Goal: Information Seeking & Learning: Learn about a topic

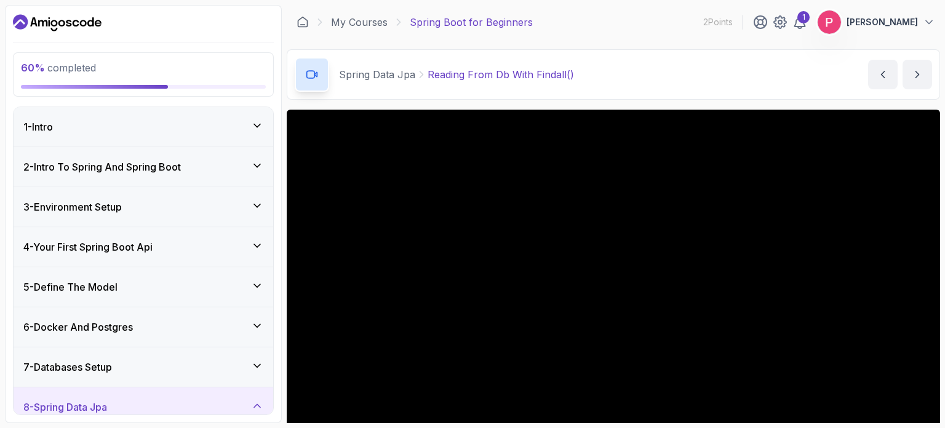
scroll to position [85, 0]
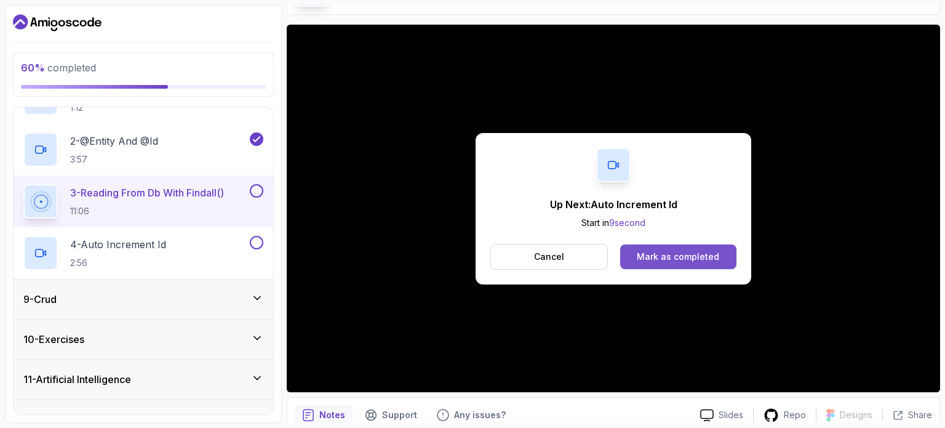
click at [630, 250] on button "Mark as completed" at bounding box center [678, 256] width 116 height 25
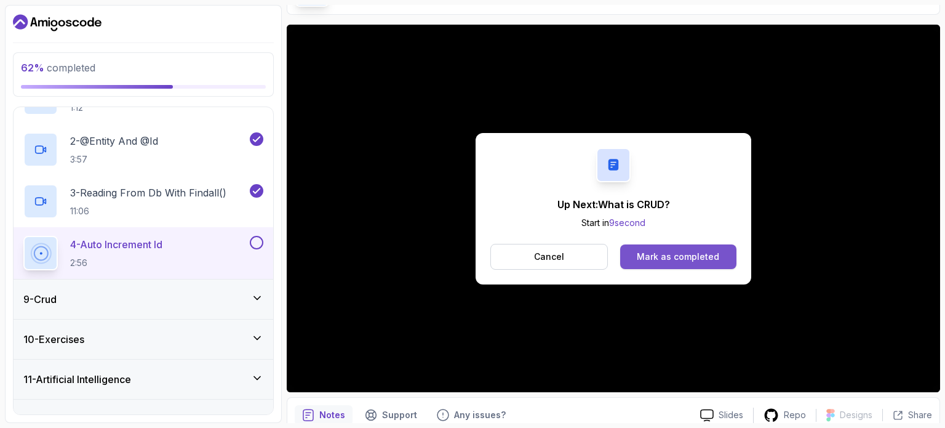
click at [645, 248] on button "Mark as completed" at bounding box center [678, 256] width 116 height 25
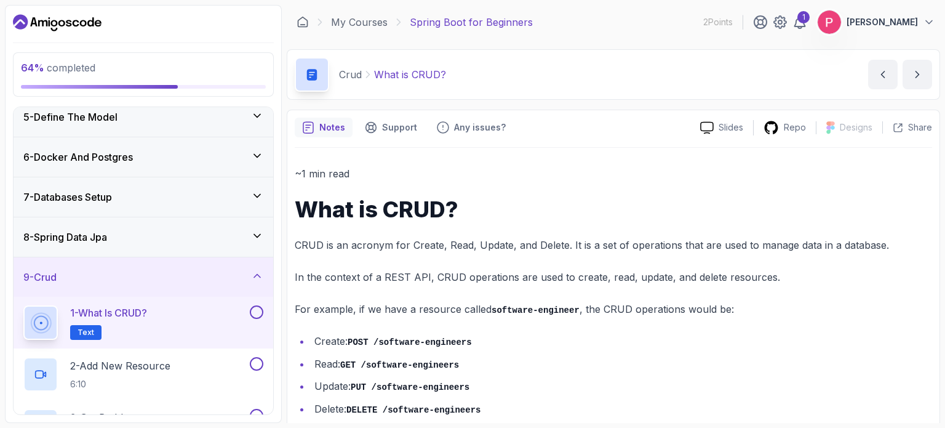
scroll to position [49, 0]
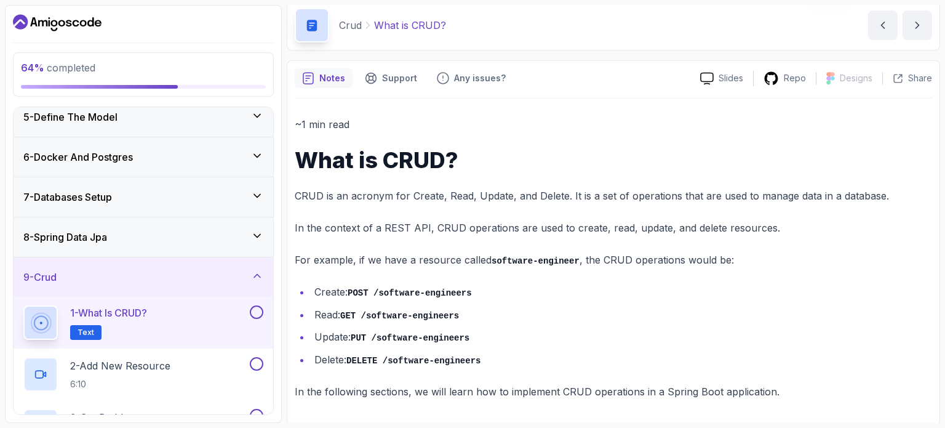
click at [255, 311] on button at bounding box center [257, 312] width 14 height 14
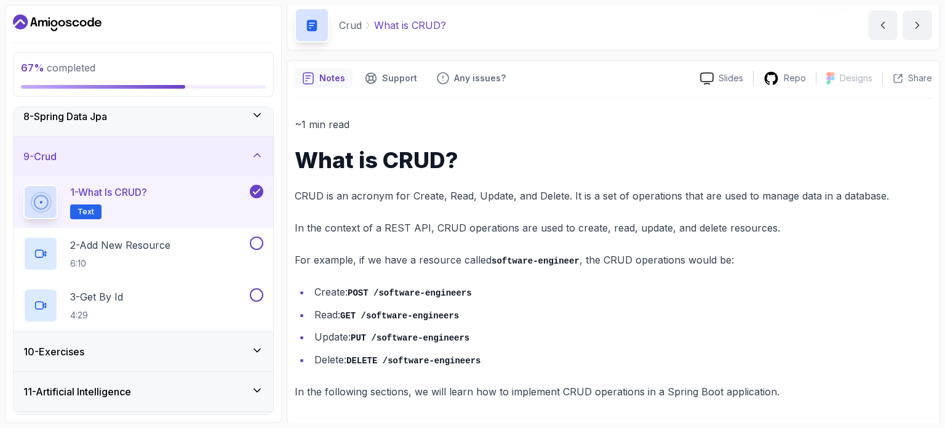
scroll to position [290, 0]
click at [185, 252] on div "2 - Add New Resource 6:10" at bounding box center [135, 253] width 224 height 34
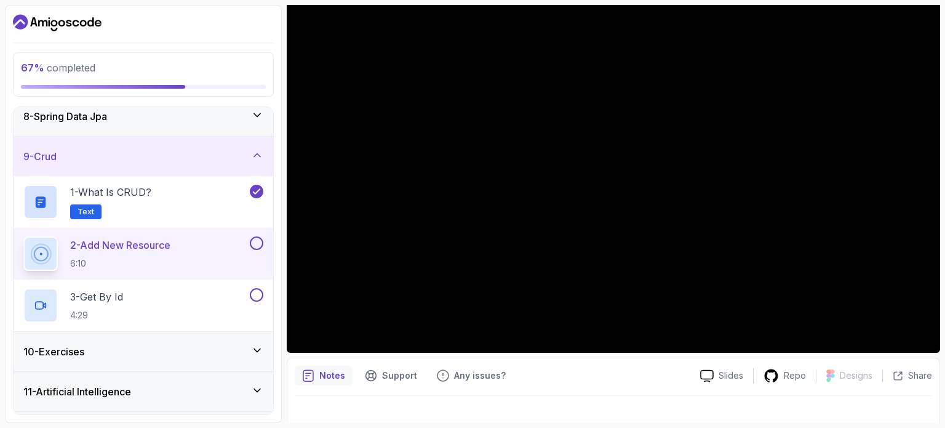
scroll to position [125, 0]
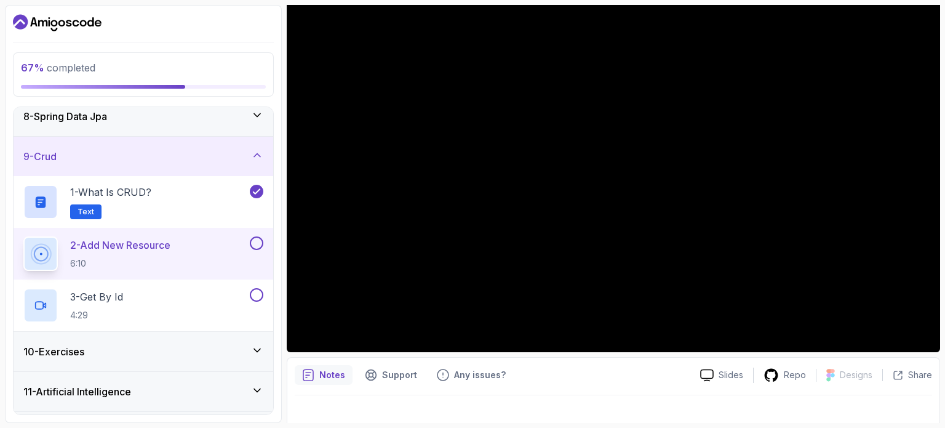
click at [177, 119] on div "8 - Spring Data Jpa" at bounding box center [143, 116] width 240 height 15
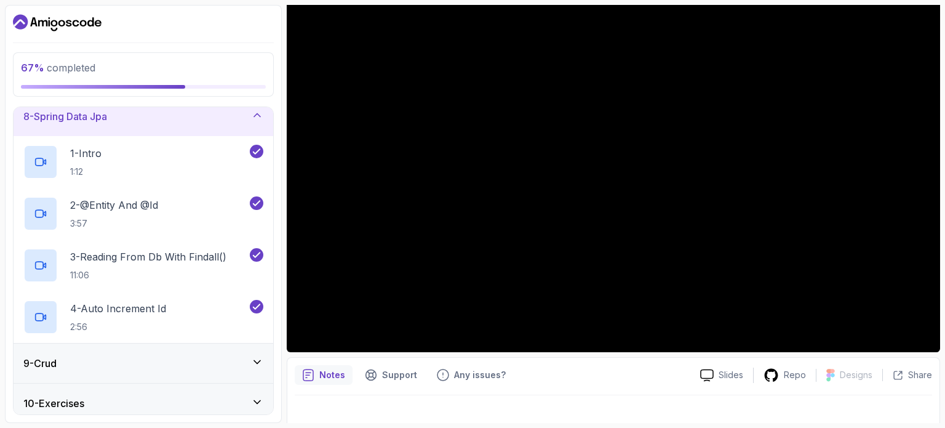
click at [125, 120] on div "8 - Spring Data Jpa" at bounding box center [143, 116] width 240 height 15
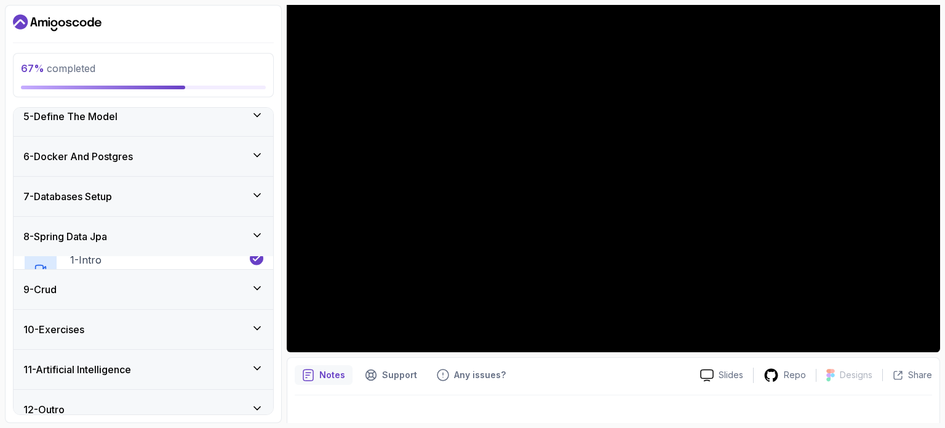
scroll to position [170, 0]
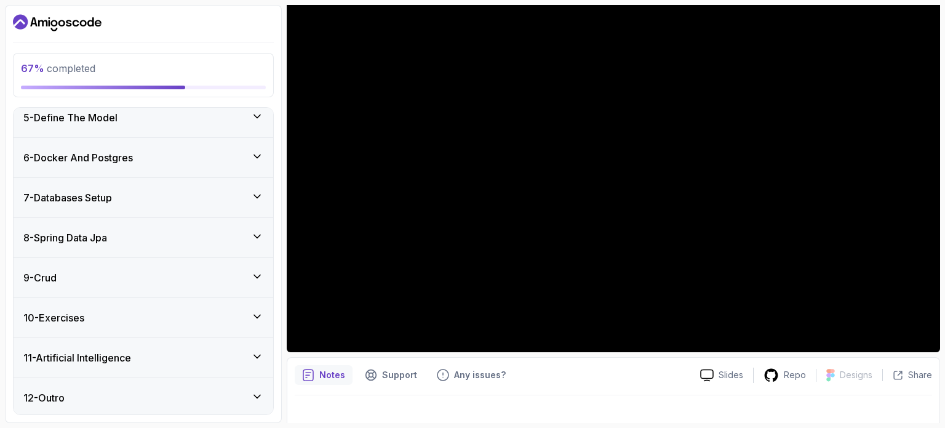
click at [118, 284] on div "9 - Crud" at bounding box center [144, 277] width 260 height 39
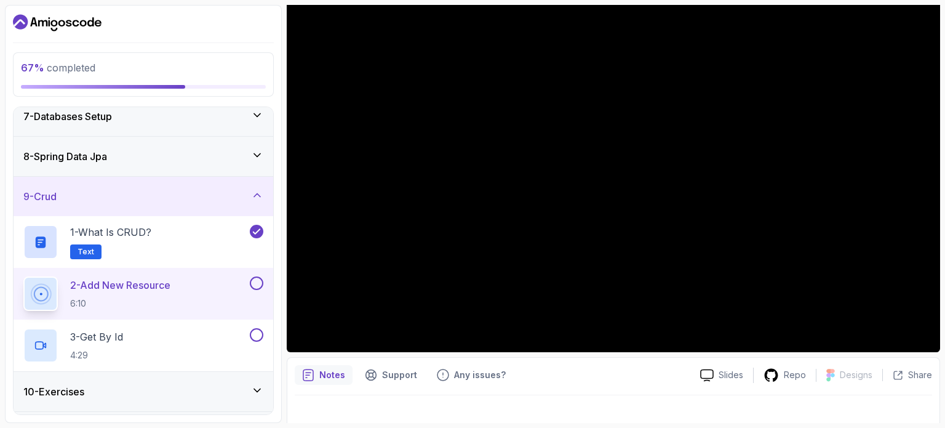
scroll to position [325, 0]
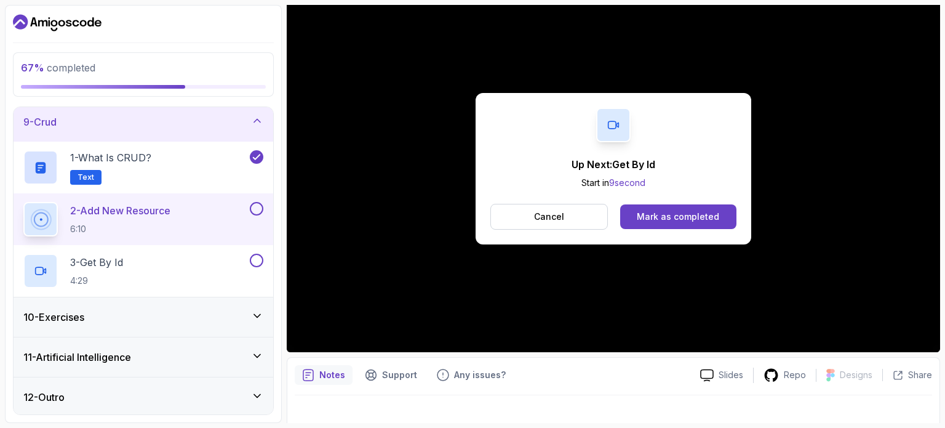
click at [644, 215] on div "Mark as completed" at bounding box center [678, 216] width 82 height 12
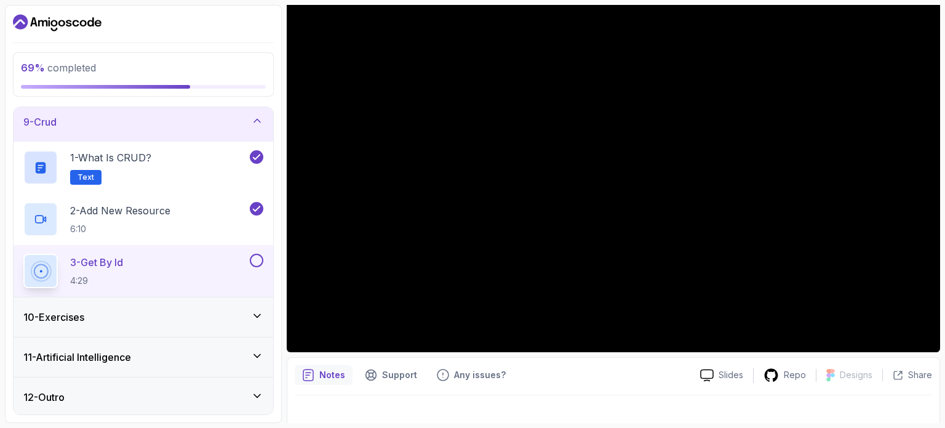
click at [241, 309] on div "10 - Exercises" at bounding box center [143, 316] width 240 height 15
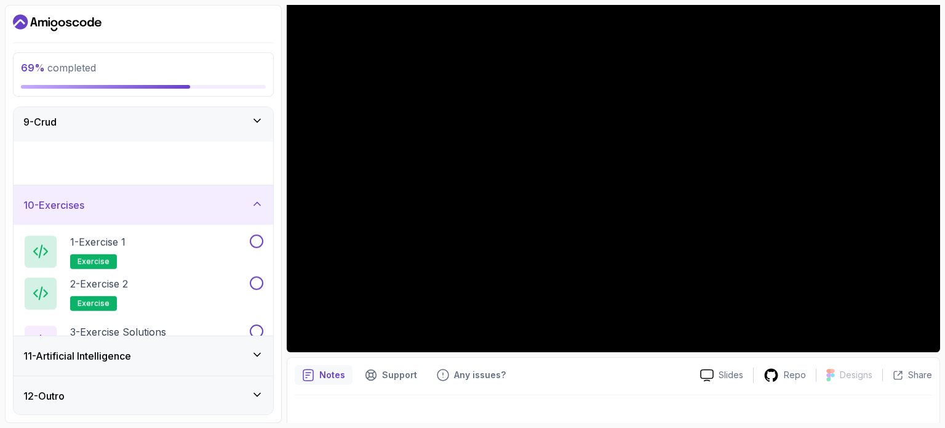
scroll to position [325, 0]
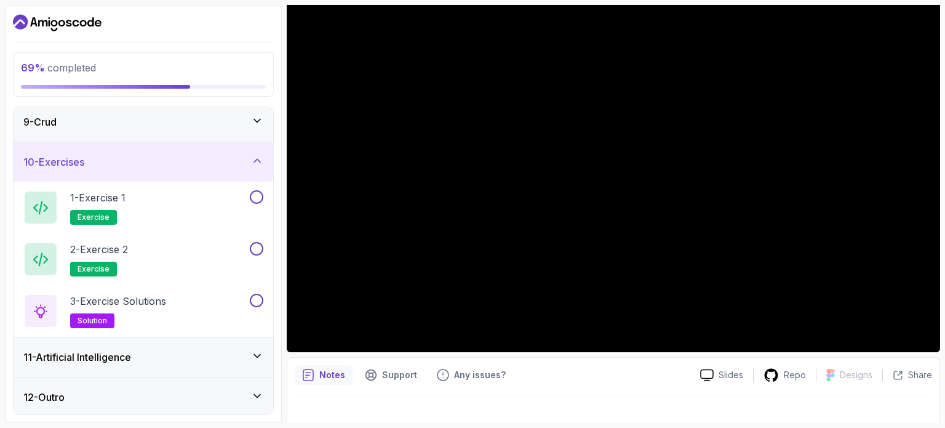
click at [156, 159] on div "10 - Exercises" at bounding box center [143, 161] width 240 height 15
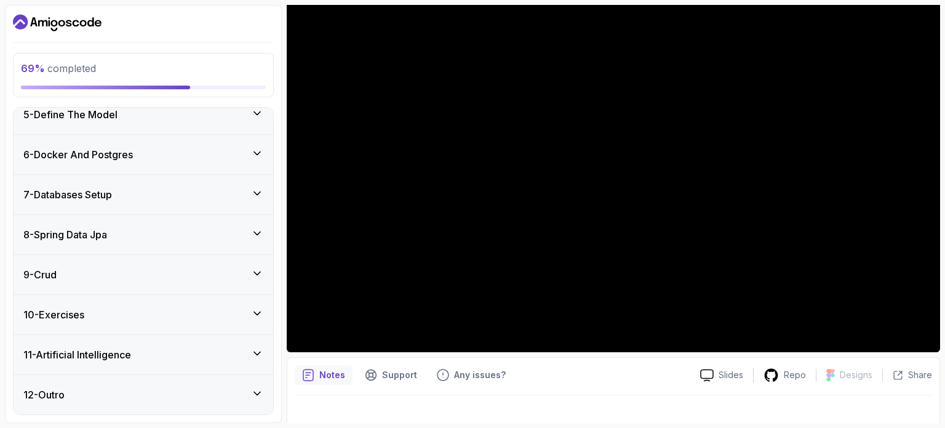
scroll to position [170, 0]
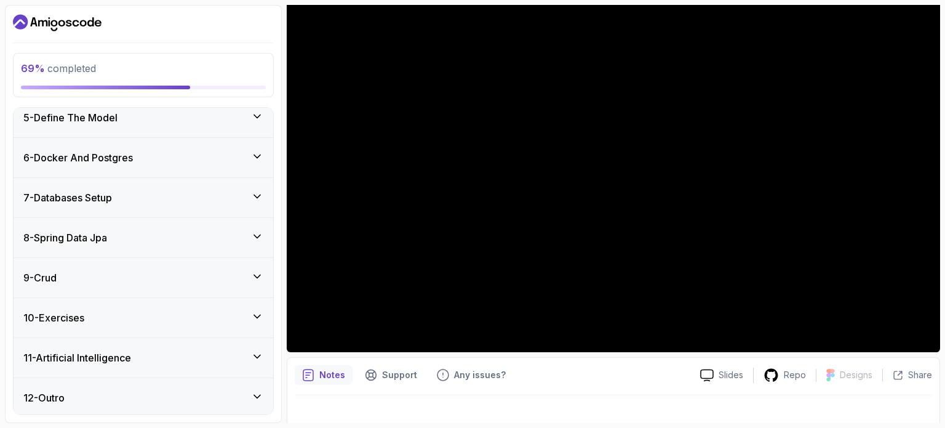
click at [147, 276] on div "9 - Crud" at bounding box center [143, 277] width 240 height 15
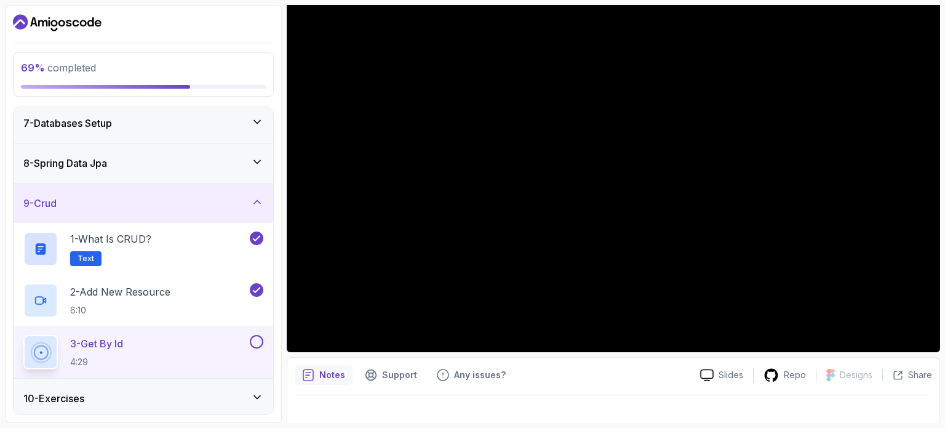
scroll to position [325, 0]
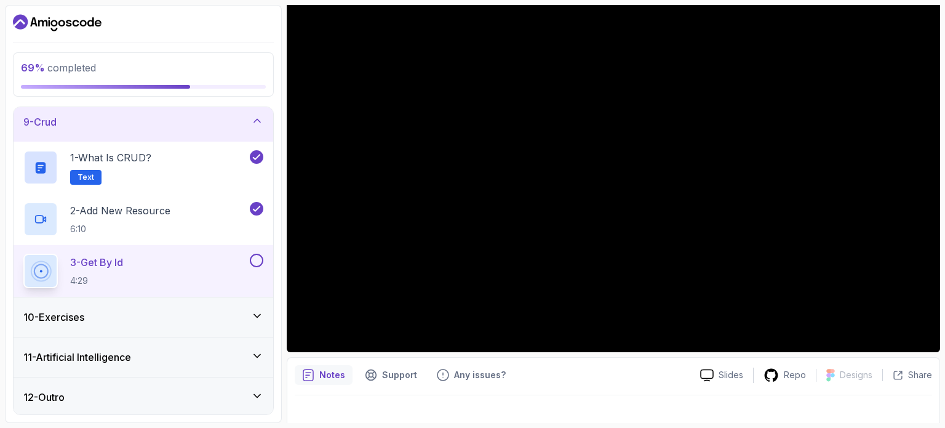
click at [255, 259] on button at bounding box center [257, 261] width 14 height 14
click at [155, 337] on div "11 - Artificial Intelligence" at bounding box center [144, 356] width 260 height 39
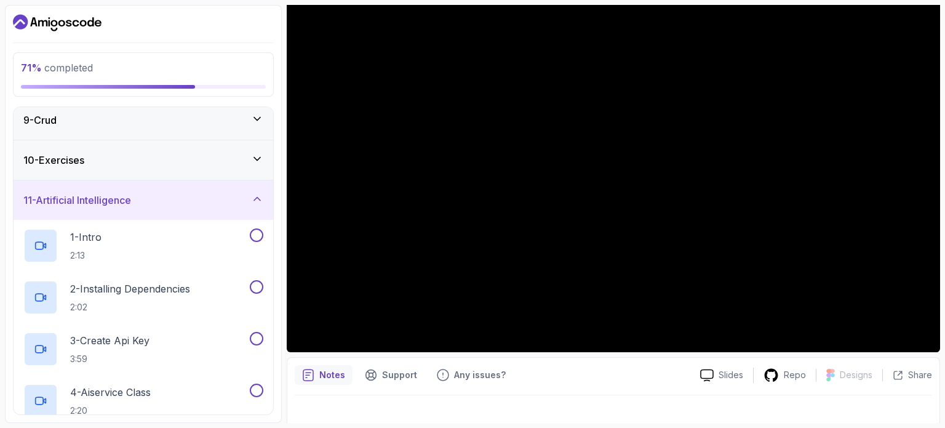
scroll to position [330, 0]
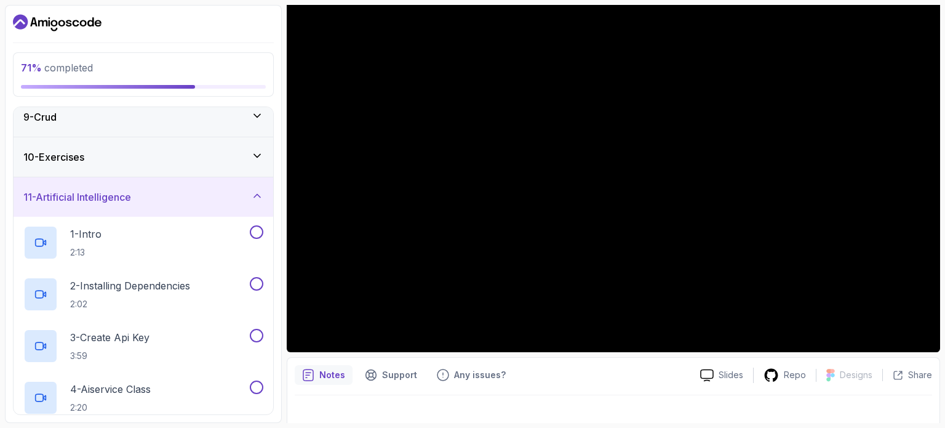
click at [122, 146] on div "10 - Exercises" at bounding box center [144, 156] width 260 height 39
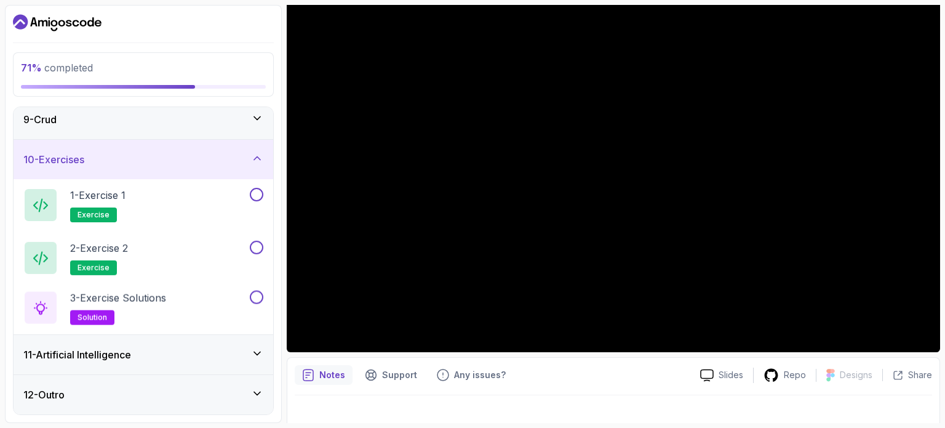
scroll to position [325, 0]
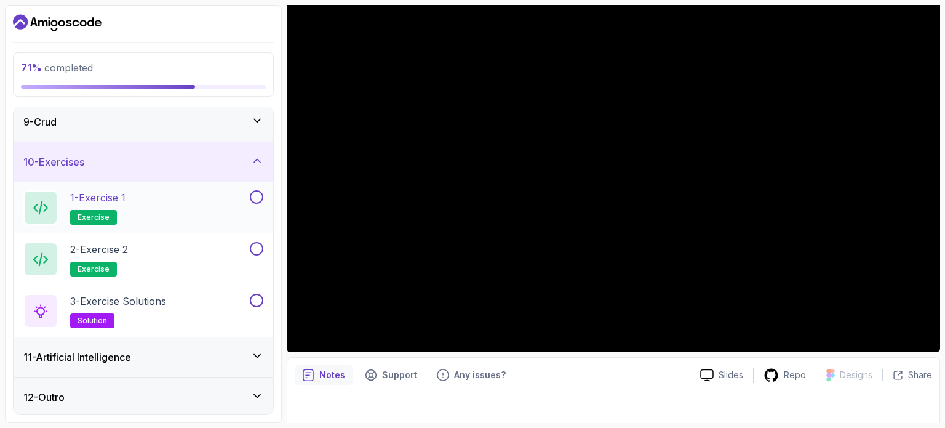
click at [133, 203] on div "1 - Exercise 1 exercise" at bounding box center [135, 207] width 224 height 34
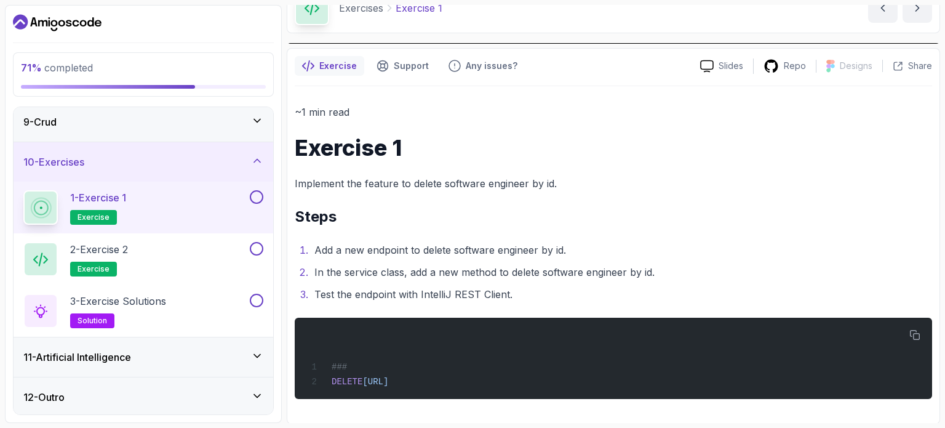
scroll to position [62, 0]
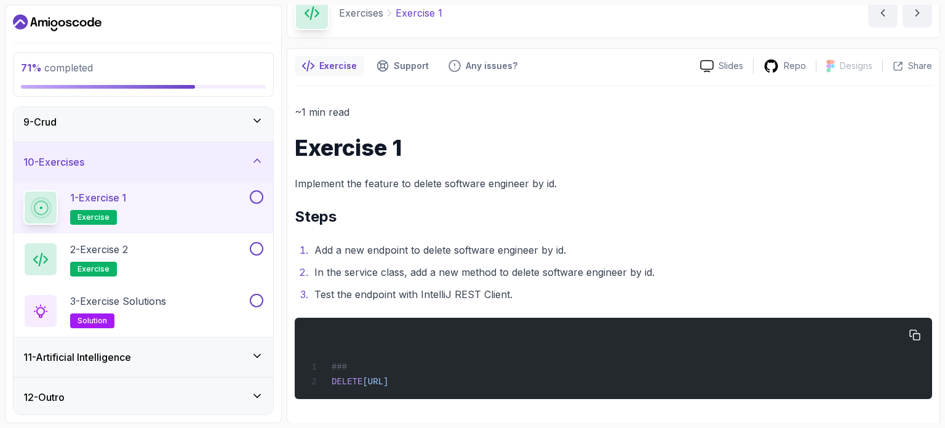
click at [373, 361] on div "### DELETE http://localhost:8080/api/v1/software-engineers/1" at bounding box center [614, 358] width 618 height 66
click at [397, 337] on div "### DELETE http://localhost:8080/api/v1/software-engineers/1" at bounding box center [614, 358] width 618 height 66
click at [417, 361] on div "### DELETE http://localhost:8080/api/v1/software-engineers/1" at bounding box center [614, 358] width 618 height 66
click at [254, 195] on button at bounding box center [257, 197] width 14 height 14
click at [211, 247] on div "2 - Exercise 2 exercise" at bounding box center [135, 259] width 224 height 34
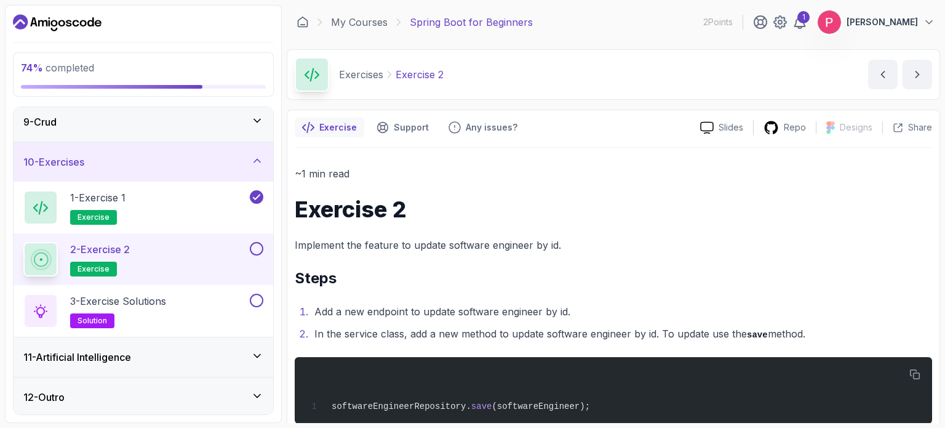
click at [256, 246] on button at bounding box center [257, 249] width 14 height 14
click at [187, 295] on div "3 - Exercise Solutions solution" at bounding box center [135, 310] width 224 height 34
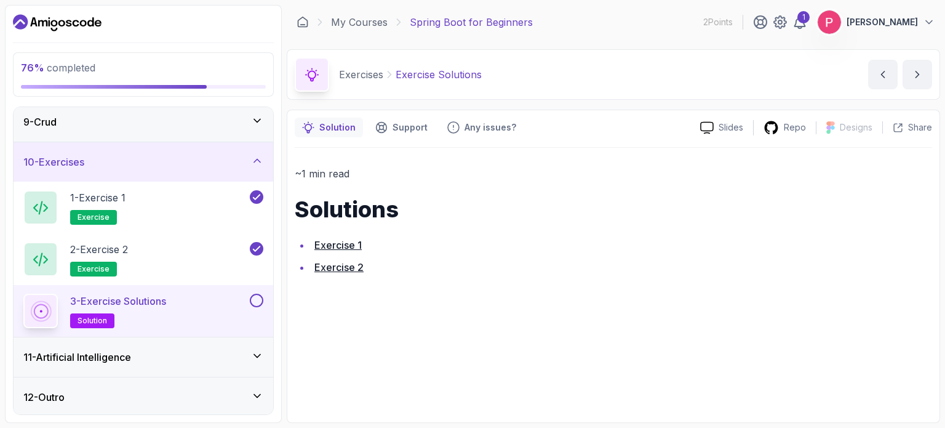
click at [340, 243] on link "Exercise 1" at bounding box center [337, 245] width 47 height 12
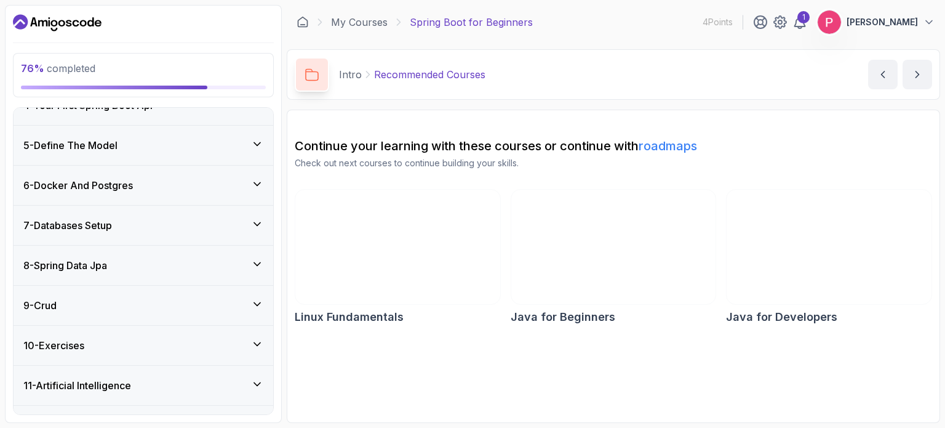
scroll to position [273, 0]
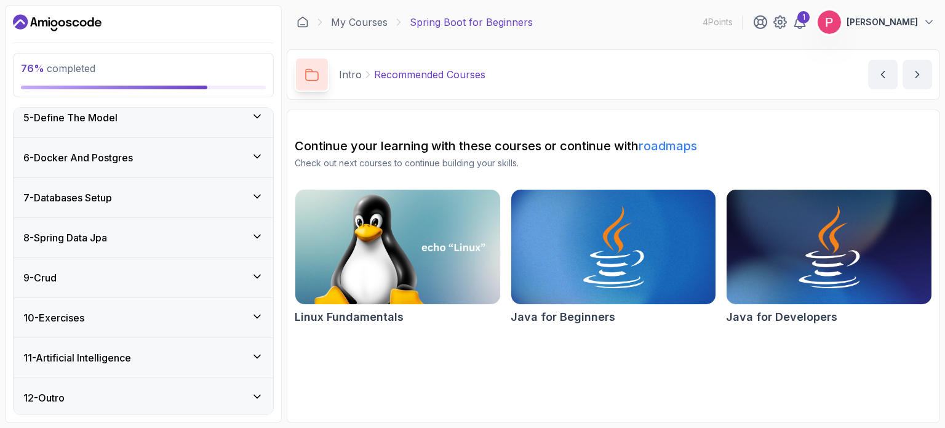
click at [113, 312] on div "10 - Exercises" at bounding box center [143, 317] width 240 height 15
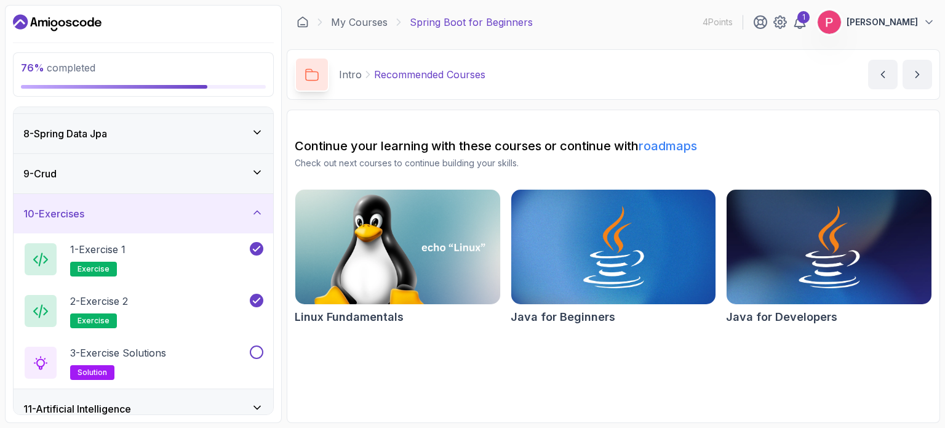
scroll to position [325, 0]
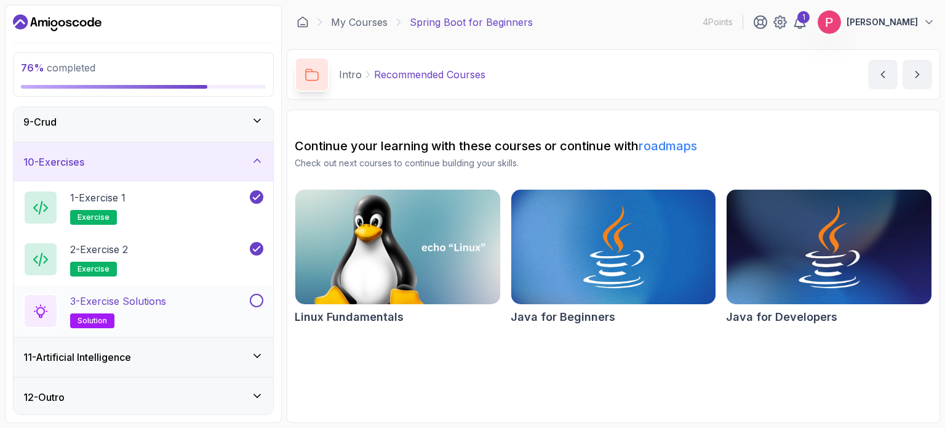
click at [256, 294] on button at bounding box center [257, 300] width 14 height 14
click at [150, 389] on div "12 - Outro" at bounding box center [143, 396] width 240 height 15
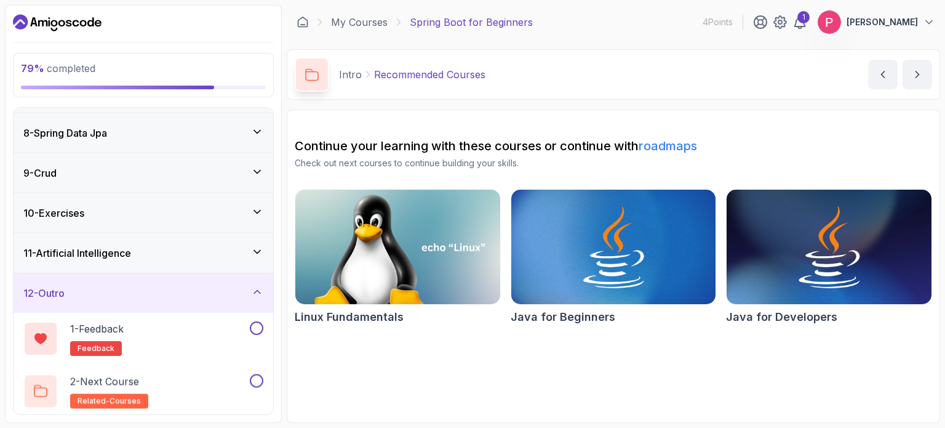
scroll to position [273, 0]
click at [188, 335] on div "1 - Feedback feedback" at bounding box center [135, 339] width 224 height 34
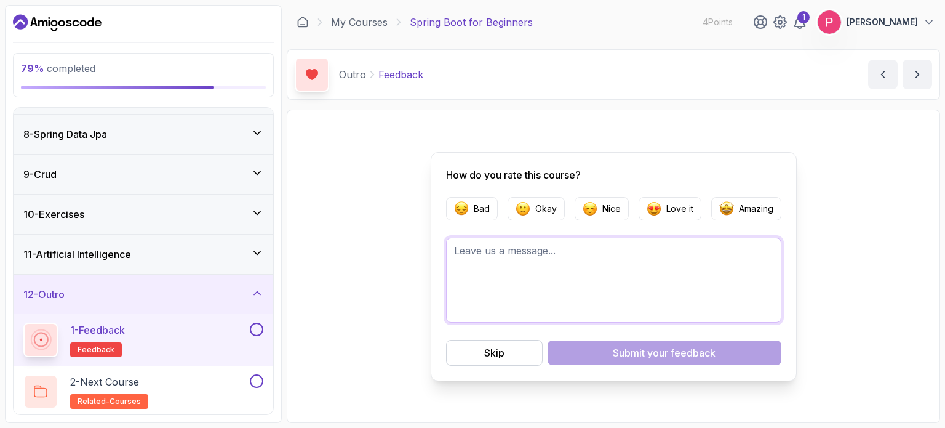
click at [522, 278] on textarea at bounding box center [613, 280] width 335 height 85
click at [742, 201] on button "Amazing" at bounding box center [746, 208] width 70 height 23
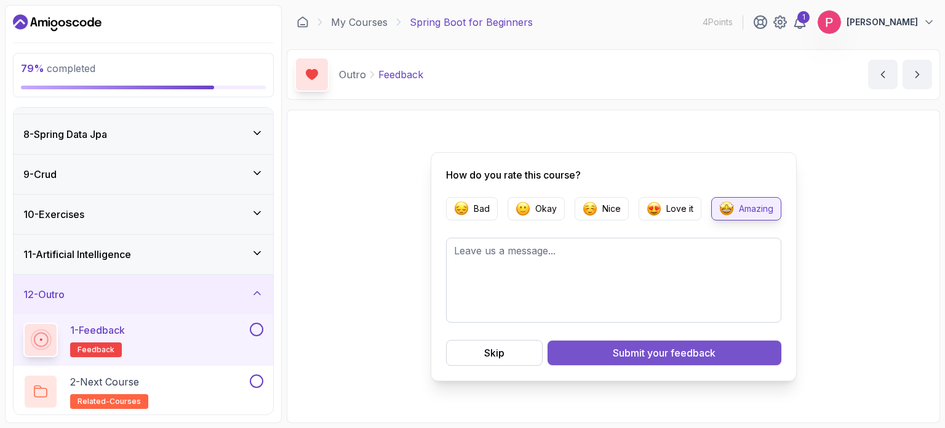
click at [640, 345] on div "Submit your feedback" at bounding box center [664, 352] width 103 height 15
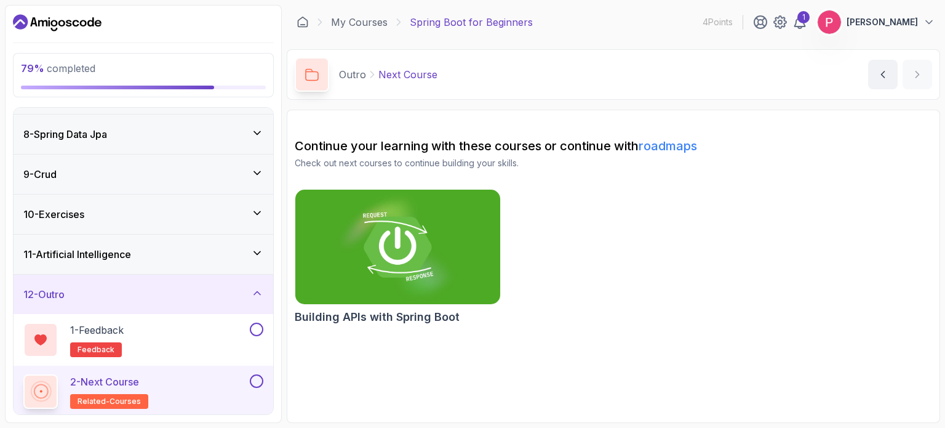
click at [170, 387] on div "2 - Next Course related-courses" at bounding box center [135, 391] width 224 height 34
click at [257, 327] on button at bounding box center [257, 329] width 14 height 14
click at [261, 376] on button at bounding box center [257, 381] width 14 height 14
click at [148, 307] on div "12 - Outro" at bounding box center [144, 293] width 260 height 39
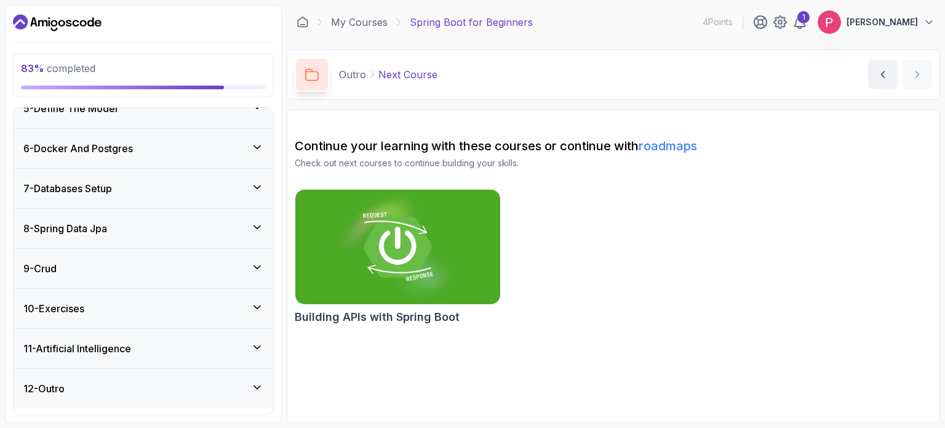
scroll to position [170, 0]
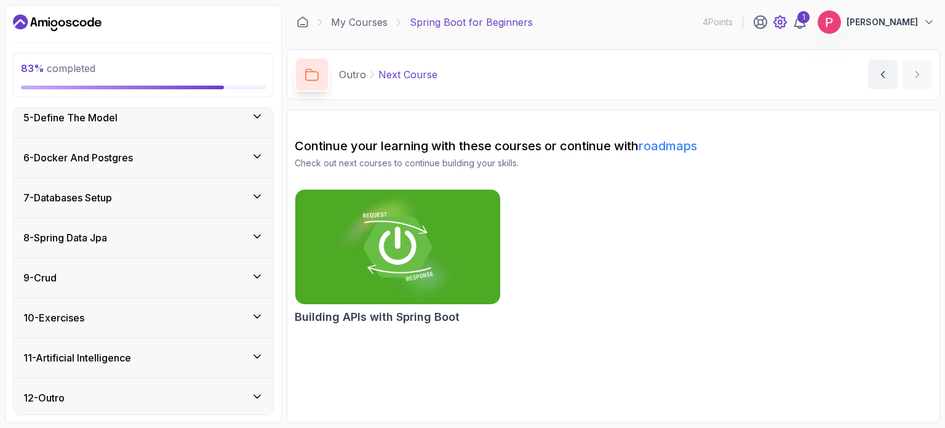
click at [785, 18] on icon at bounding box center [780, 22] width 12 height 12
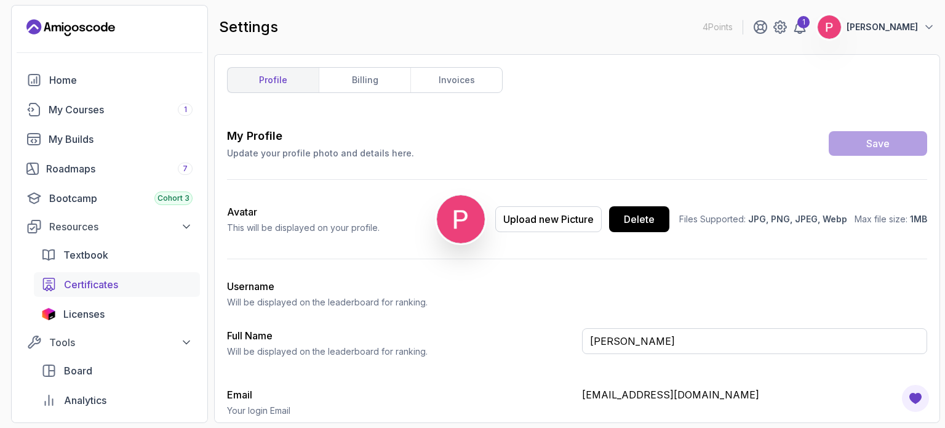
click at [122, 284] on div "Certificates" at bounding box center [128, 284] width 129 height 15
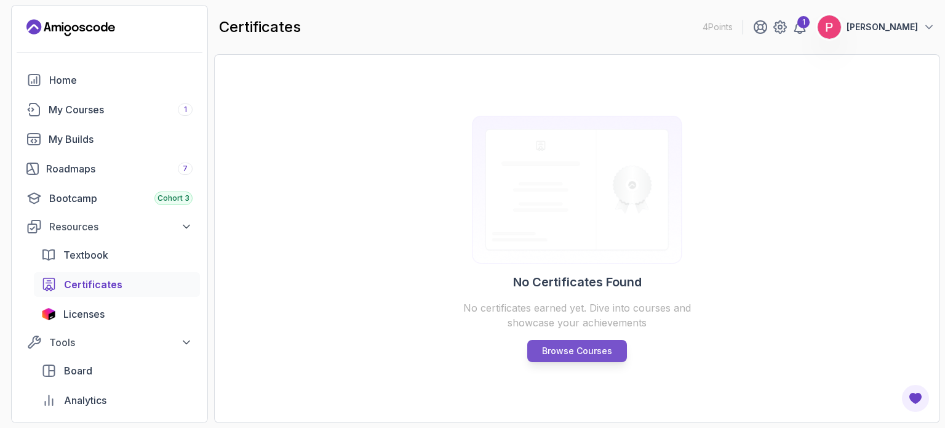
click at [553, 345] on p "Browse Courses" at bounding box center [577, 351] width 70 height 12
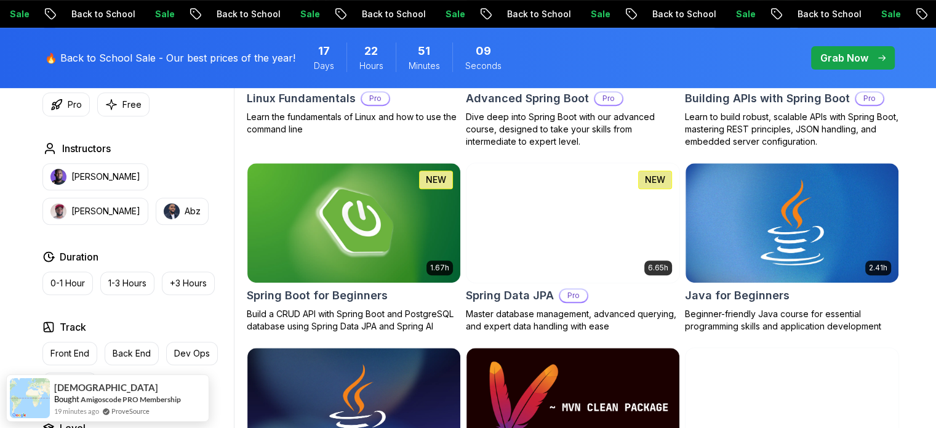
scroll to position [525, 0]
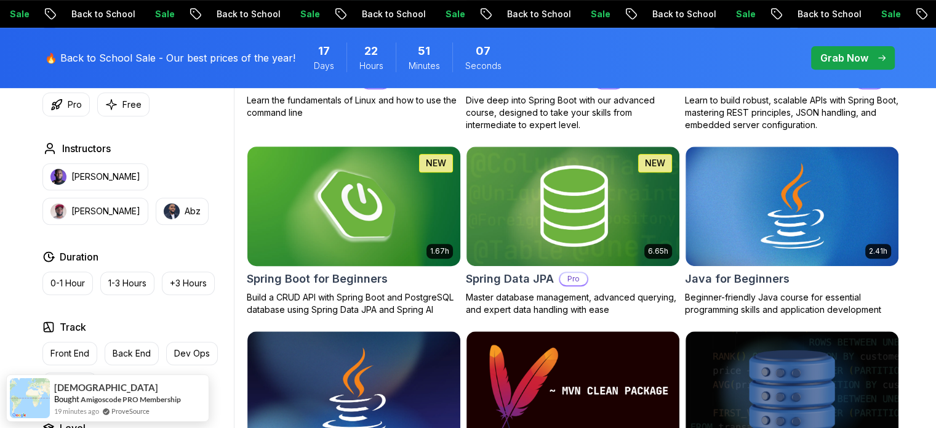
click at [349, 237] on img at bounding box center [353, 205] width 223 height 125
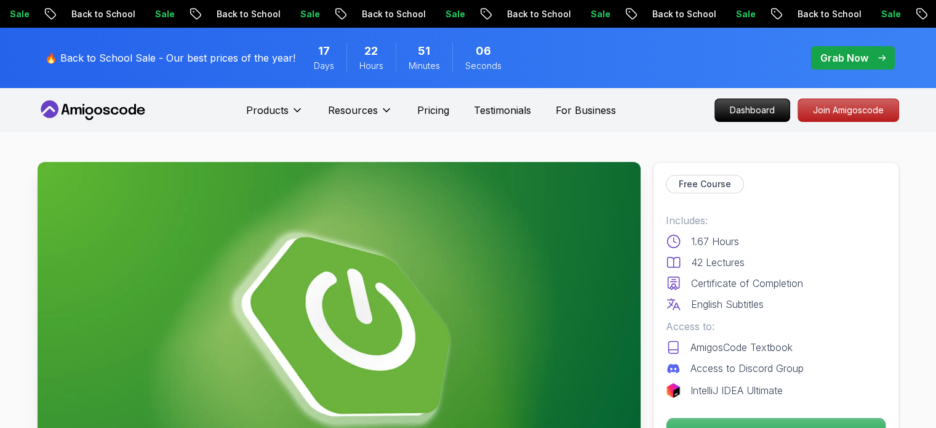
scroll to position [98, 0]
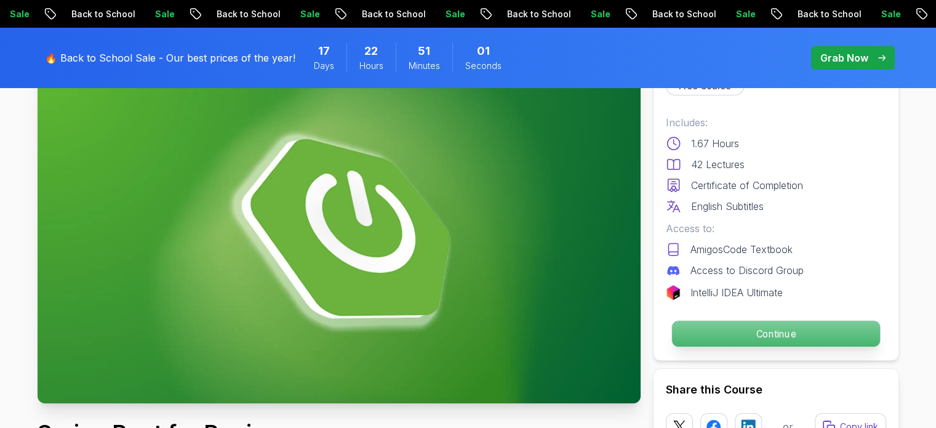
click at [769, 337] on p "Continue" at bounding box center [775, 334] width 208 height 26
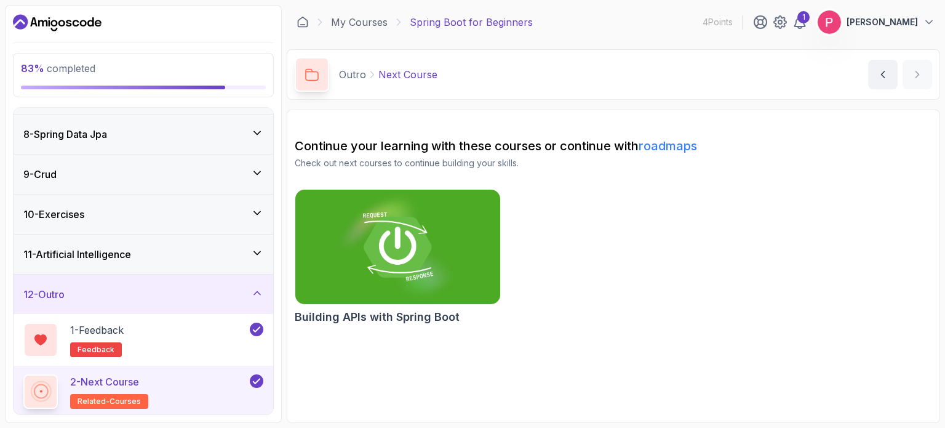
scroll to position [273, 0]
click at [140, 256] on div "11 - Artificial Intelligence" at bounding box center [143, 254] width 240 height 15
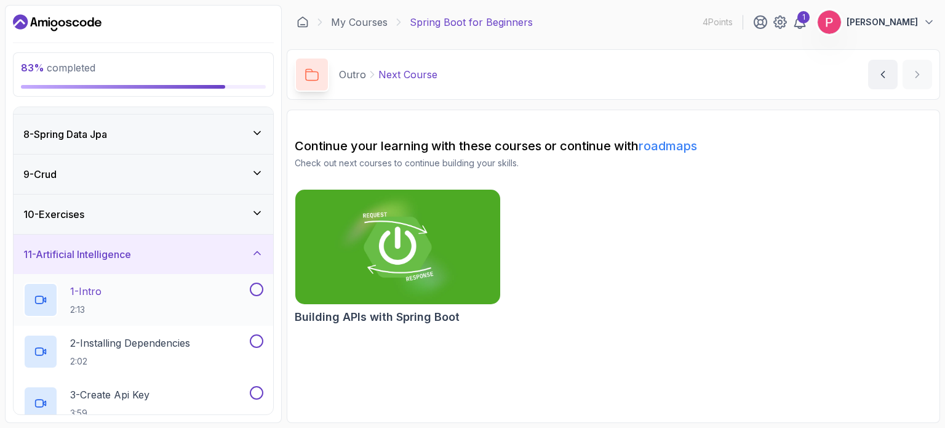
click at [146, 290] on div "1 - Intro 2:13" at bounding box center [135, 299] width 224 height 34
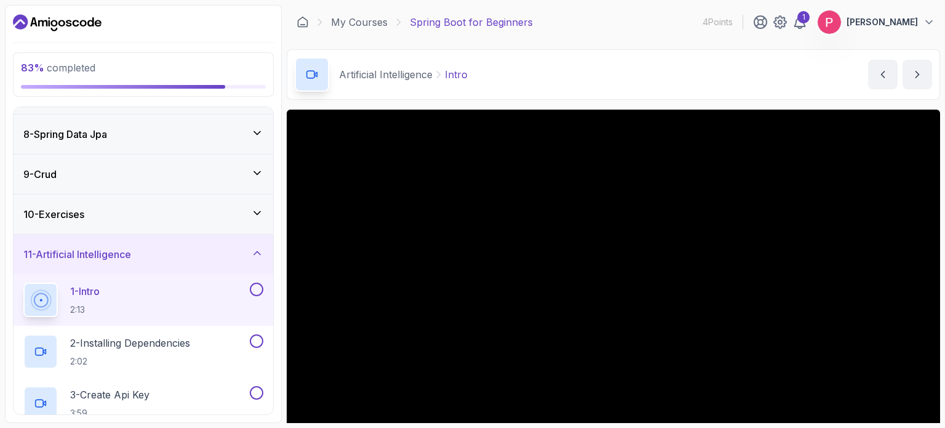
scroll to position [111, 0]
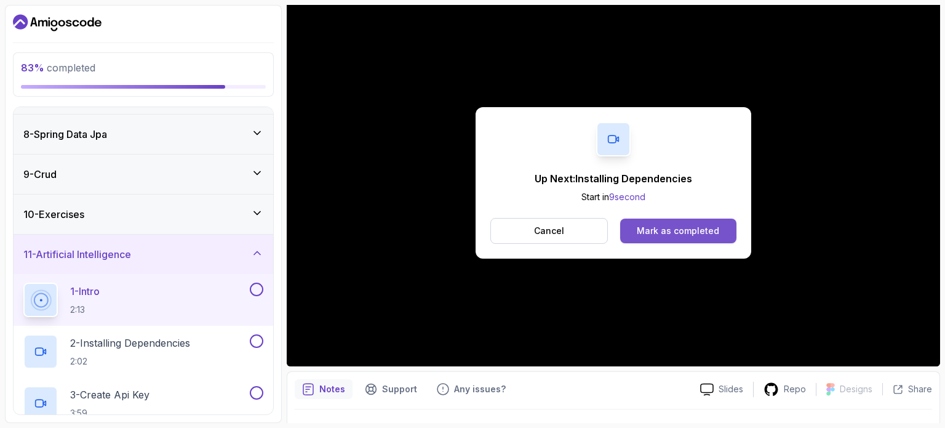
click at [702, 220] on button "Mark as completed" at bounding box center [678, 230] width 116 height 25
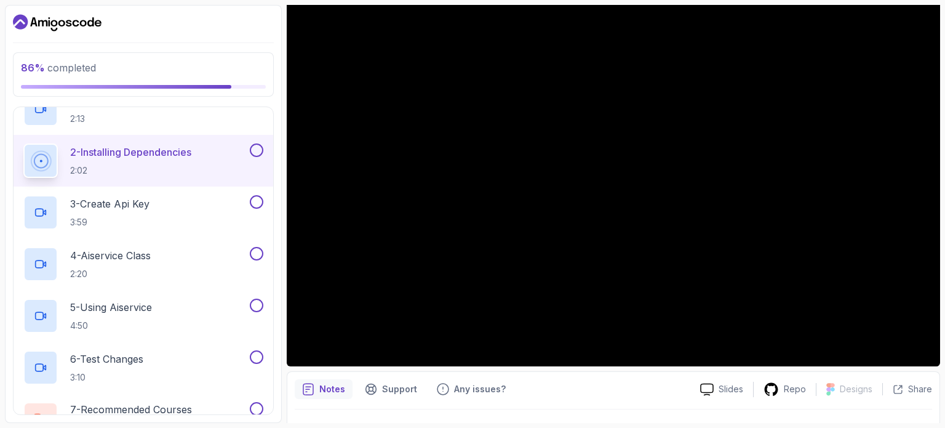
scroll to position [465, 0]
click at [255, 146] on button at bounding box center [257, 149] width 14 height 14
click at [259, 196] on button at bounding box center [257, 201] width 14 height 14
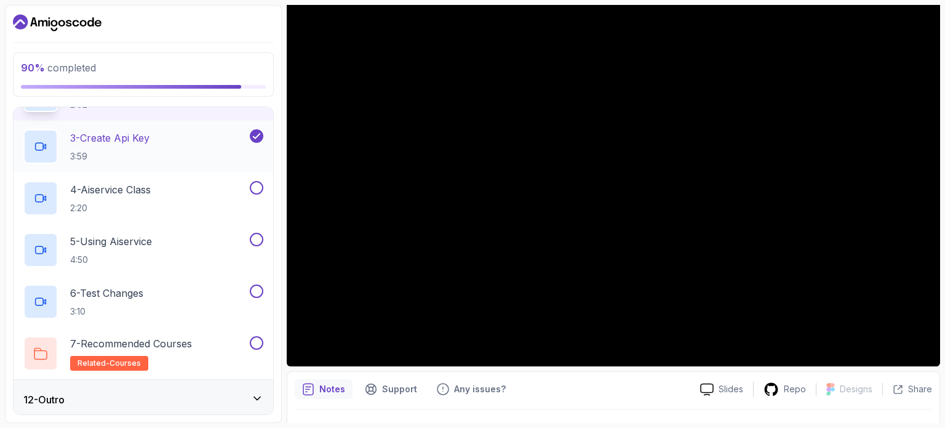
scroll to position [530, 0]
click at [257, 185] on button at bounding box center [257, 187] width 14 height 14
click at [255, 233] on button at bounding box center [257, 239] width 14 height 14
click at [193, 295] on div "6 - Test Changes 3:10" at bounding box center [135, 301] width 224 height 34
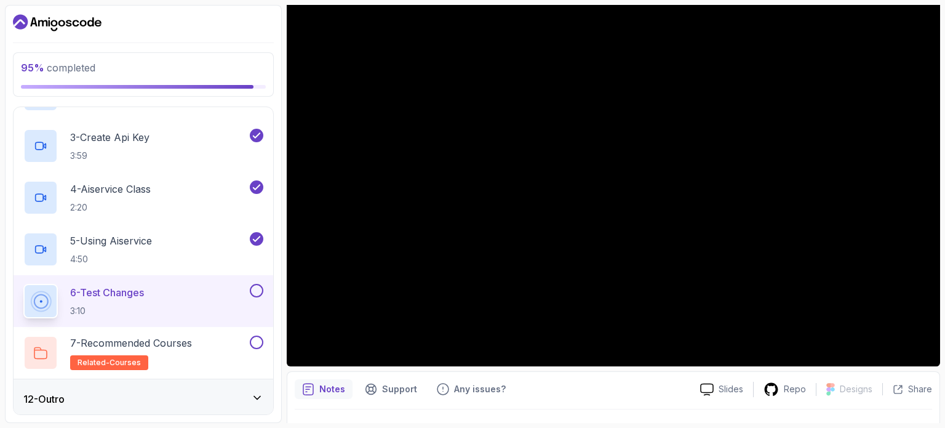
click at [257, 285] on button at bounding box center [257, 291] width 14 height 14
click at [259, 336] on button at bounding box center [257, 342] width 14 height 14
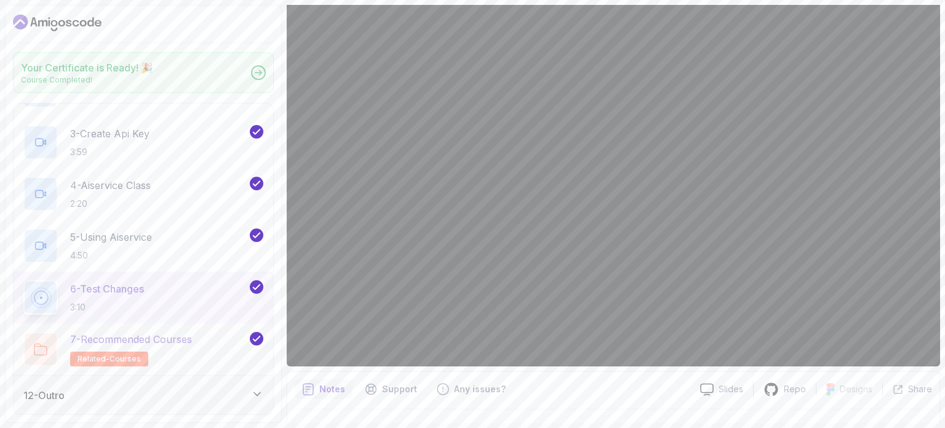
scroll to position [528, 0]
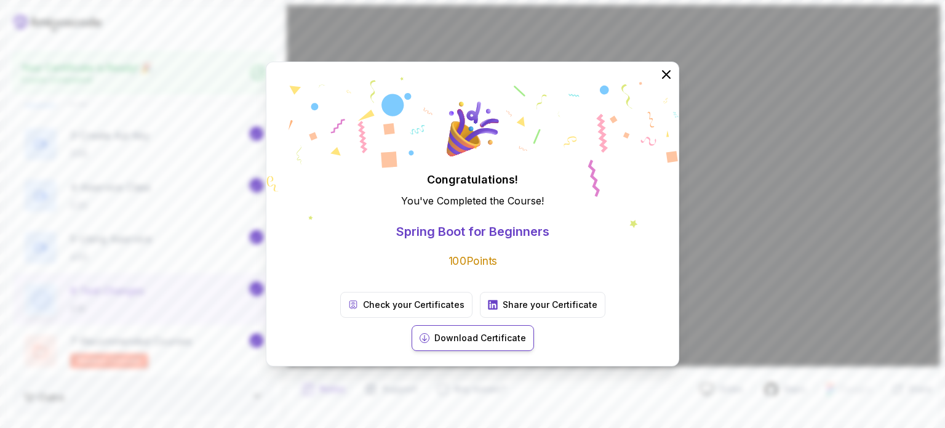
click at [526, 332] on p "Download Certificate" at bounding box center [480, 338] width 92 height 12
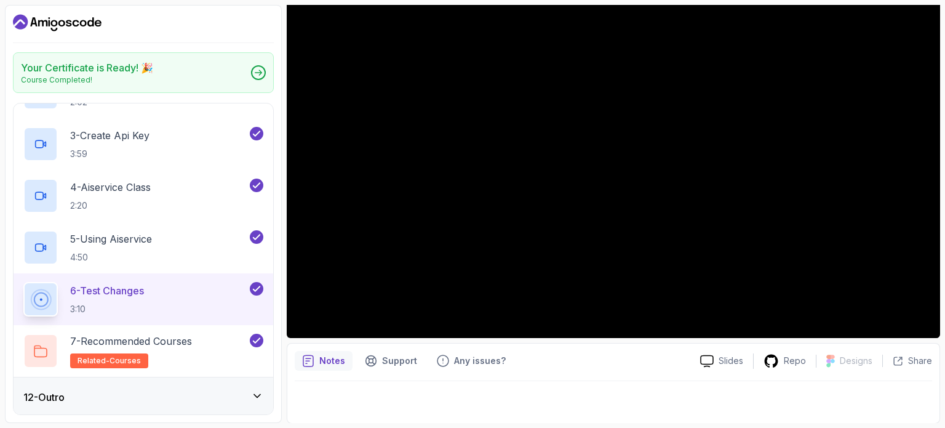
scroll to position [0, 0]
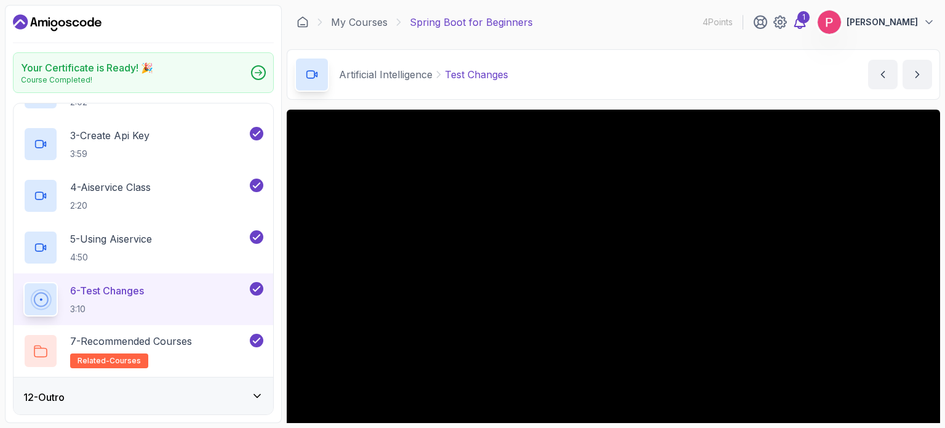
click at [804, 23] on icon at bounding box center [800, 22] width 10 height 12
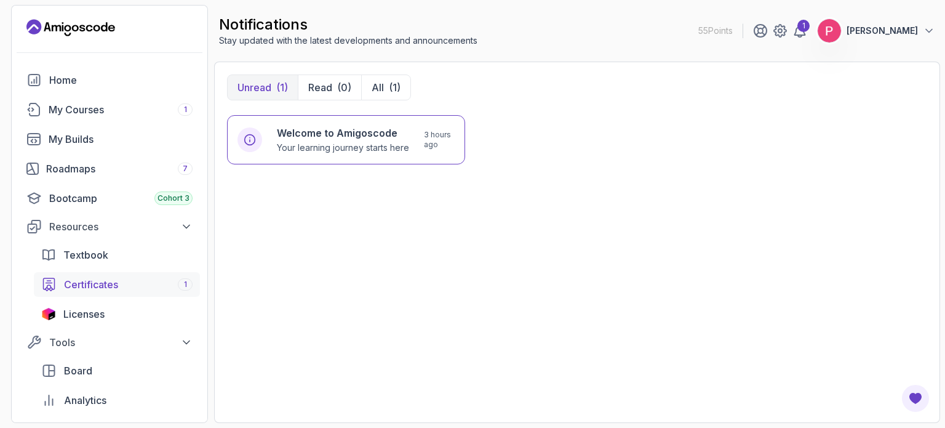
click at [84, 284] on span "Certificates" at bounding box center [91, 284] width 54 height 15
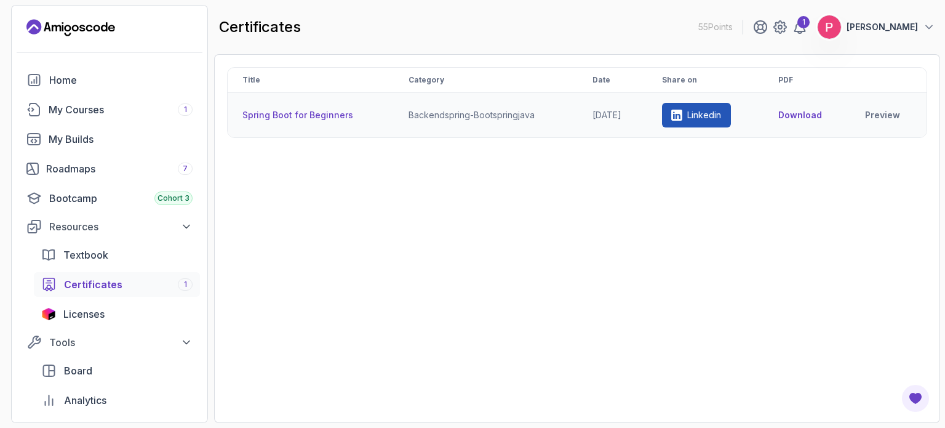
click at [706, 114] on p "Linkedin" at bounding box center [704, 115] width 34 height 12
